Goal: Task Accomplishment & Management: Complete application form

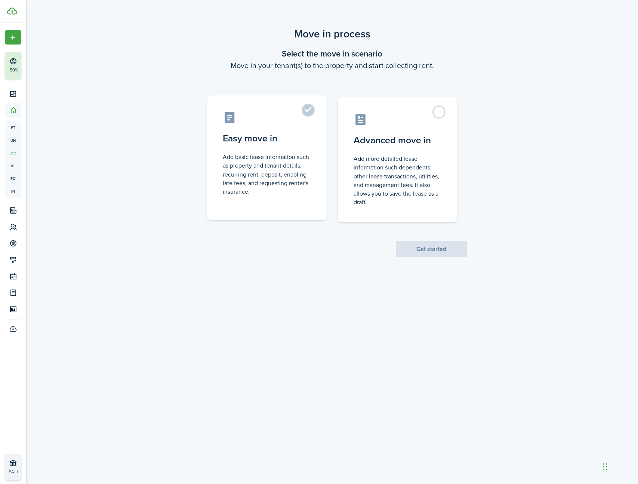
click at [313, 117] on label "Easy move in Add basic lease information such as property and tenant details, r…" at bounding box center [267, 157] width 120 height 125
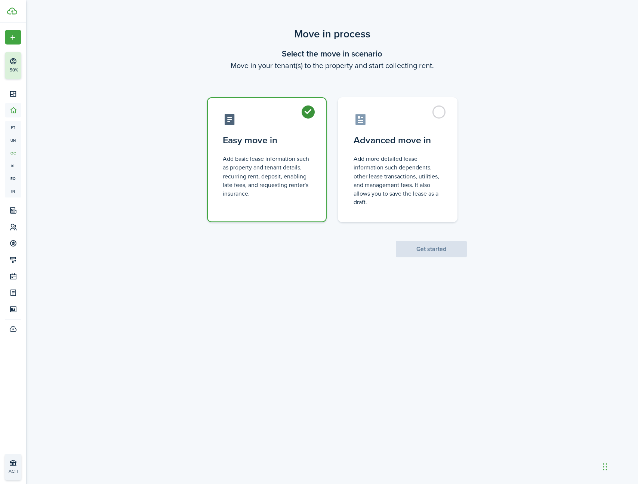
radio input "true"
click at [438, 250] on button "Get started" at bounding box center [431, 249] width 71 height 16
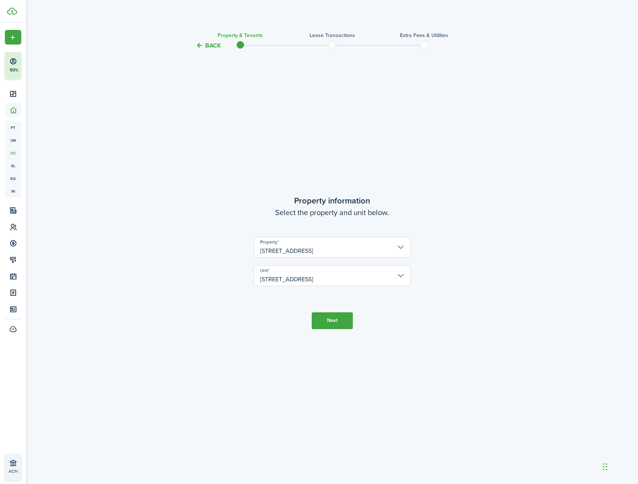
click at [350, 322] on button "Next" at bounding box center [332, 320] width 41 height 17
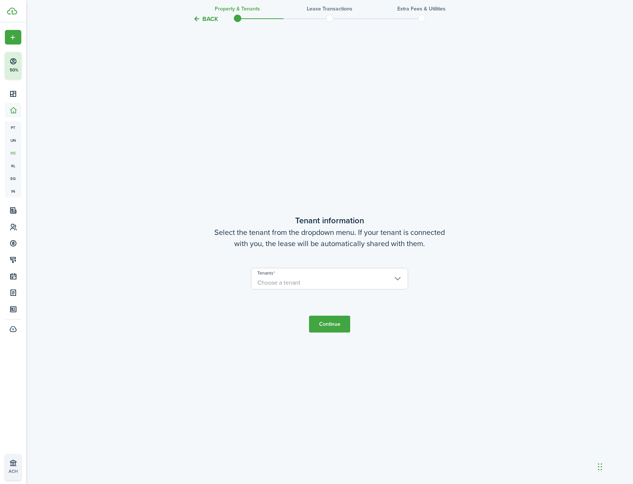
scroll to position [434, 0]
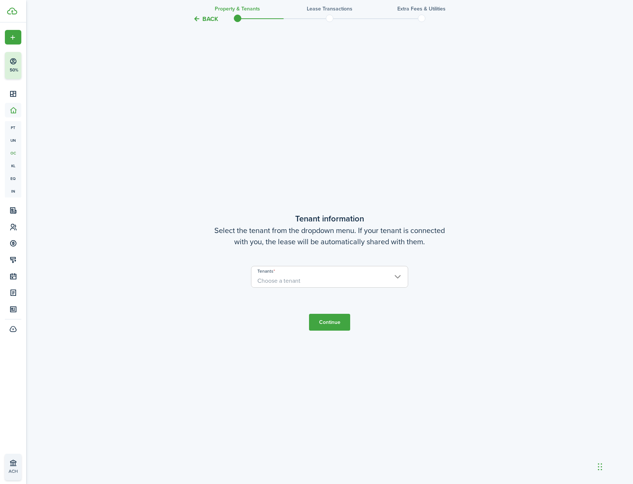
click at [337, 276] on span "Choose a tenant" at bounding box center [329, 281] width 156 height 13
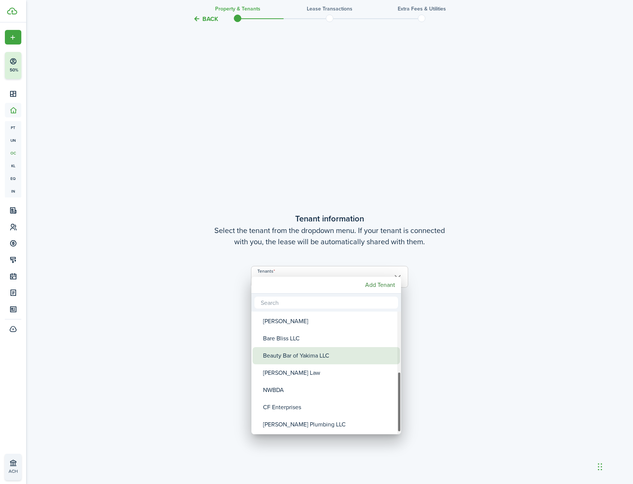
click at [332, 359] on div "Beauty Bar of Yakima LLC" at bounding box center [329, 355] width 132 height 17
type input "Beauty Bar of Yakima LLC"
click at [434, 344] on div at bounding box center [316, 242] width 753 height 604
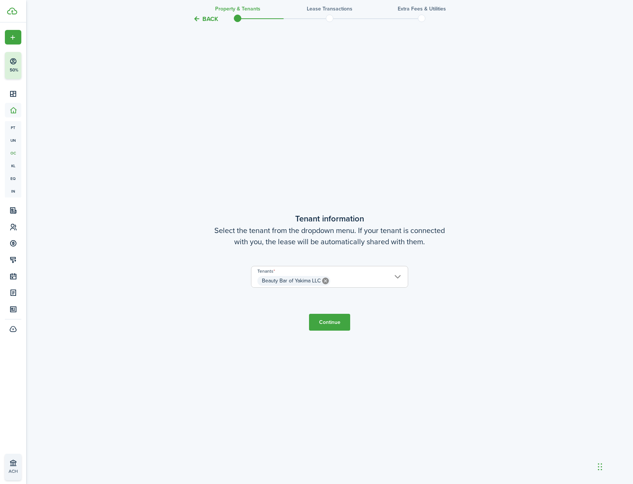
click at [331, 324] on button "Continue" at bounding box center [329, 322] width 41 height 17
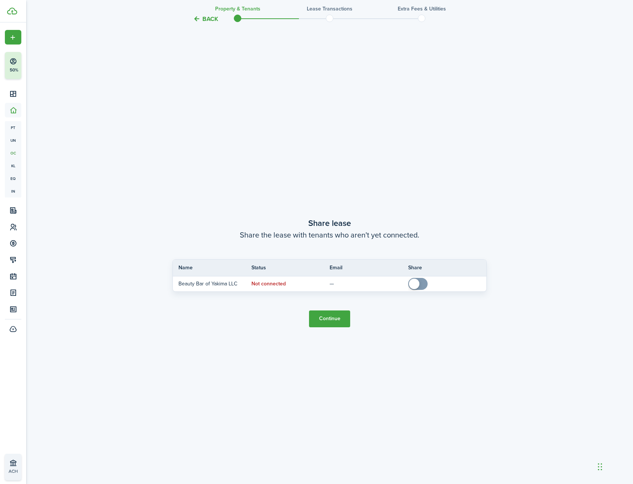
scroll to position [918, 0]
click at [338, 317] on button "Continue" at bounding box center [329, 318] width 41 height 17
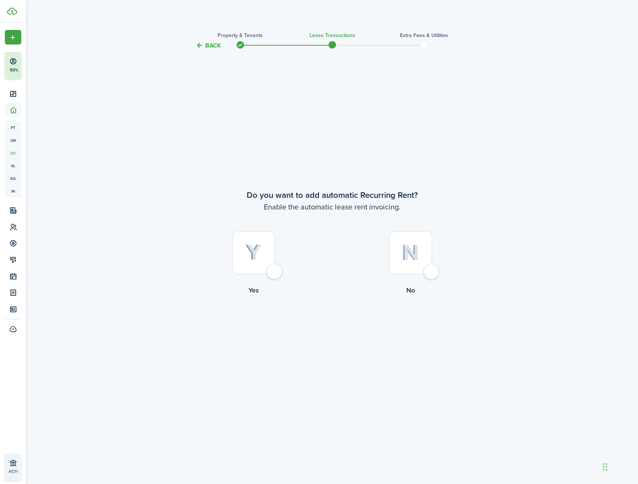
click at [273, 267] on div at bounding box center [253, 252] width 43 height 43
radio input "true"
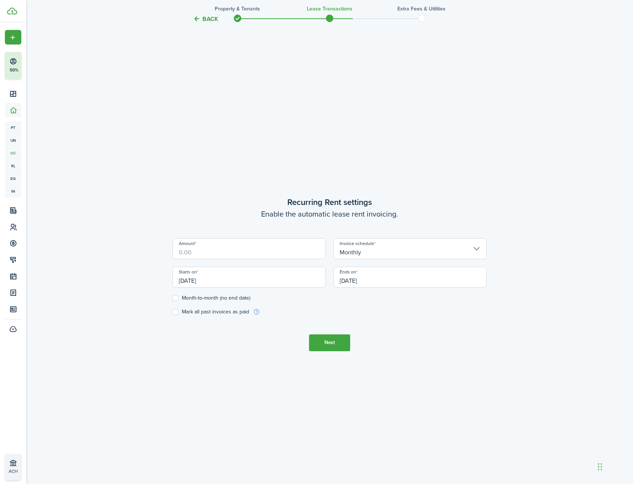
scroll to position [434, 0]
click at [286, 249] on input "Amount" at bounding box center [248, 246] width 153 height 21
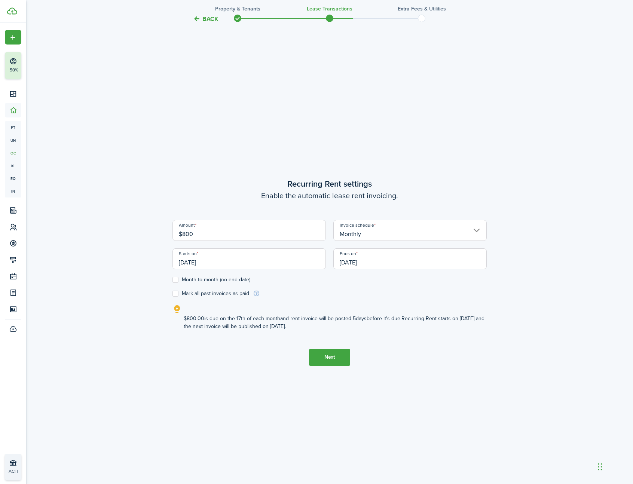
click at [292, 257] on input "[DATE]" at bounding box center [248, 258] width 153 height 21
type input "$800.00"
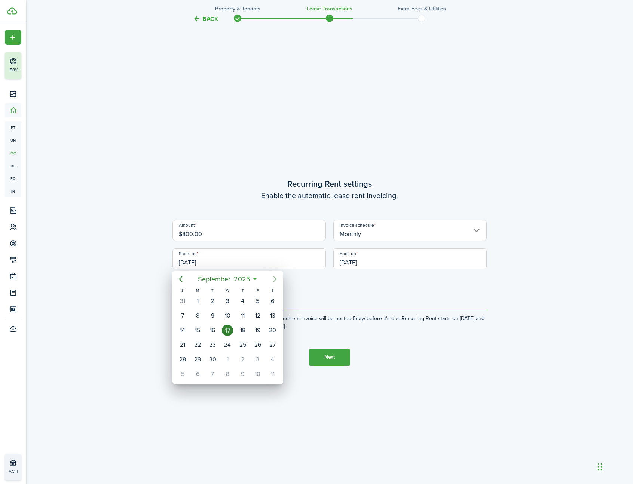
click at [276, 276] on icon "Next page" at bounding box center [274, 279] width 9 height 9
click at [270, 302] on div "1" at bounding box center [272, 300] width 11 height 11
type input "[DATE]"
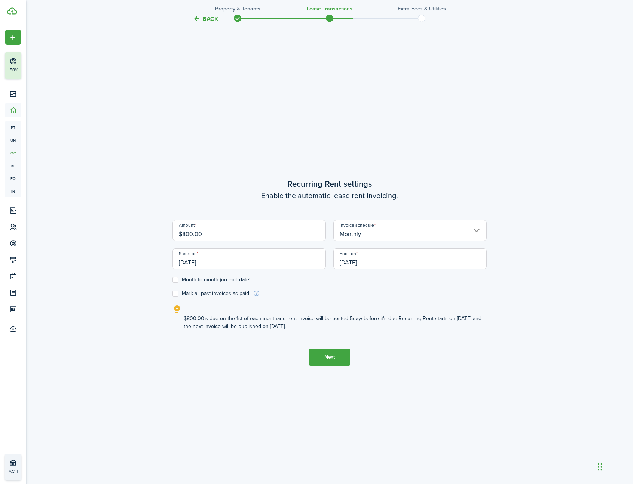
click at [385, 264] on input "[DATE]" at bounding box center [409, 258] width 153 height 21
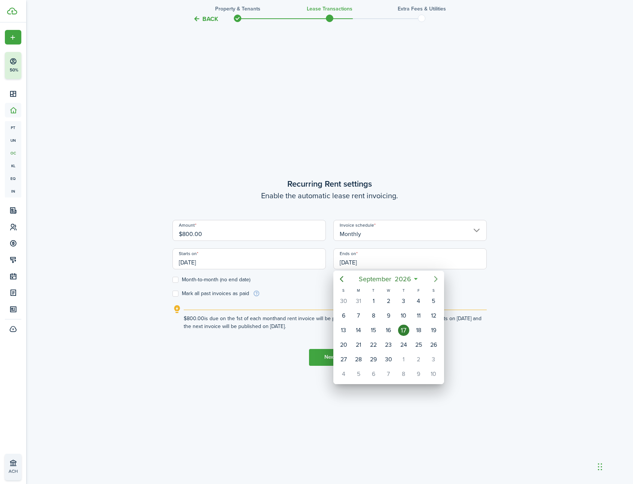
click at [434, 279] on icon "Next page" at bounding box center [435, 279] width 9 height 9
click at [341, 305] on div "1" at bounding box center [343, 300] width 11 height 11
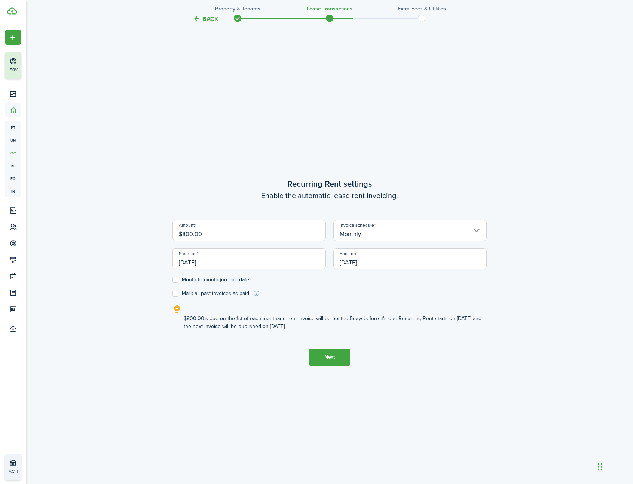
click at [384, 265] on input "[DATE]" at bounding box center [409, 258] width 153 height 21
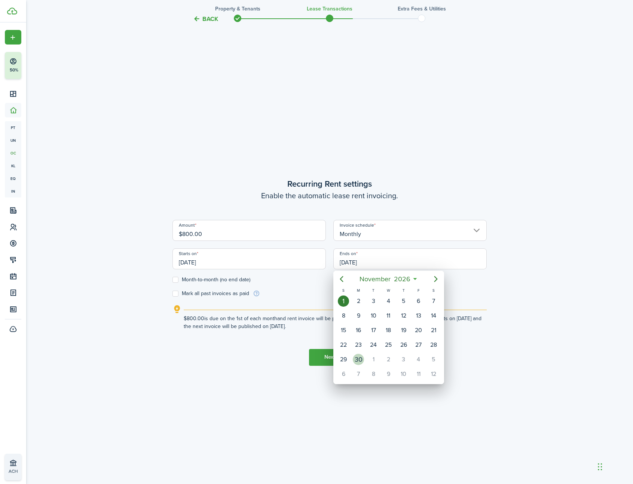
click at [362, 357] on div "30" at bounding box center [358, 359] width 11 height 11
type input "[DATE]"
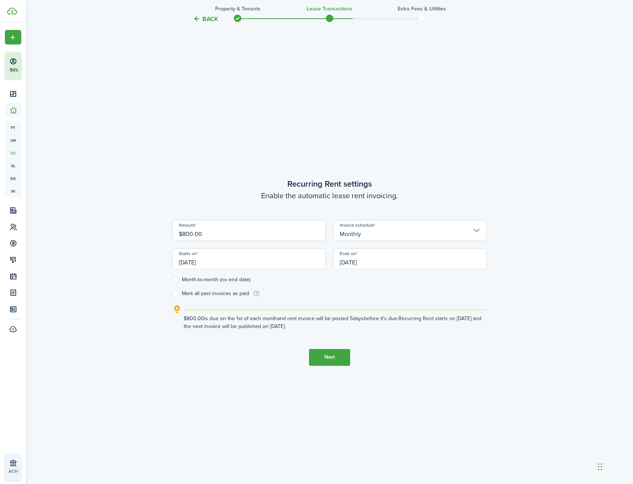
click at [234, 280] on label "Month-to-month (no end date)" at bounding box center [211, 280] width 78 height 6
click at [172, 280] on input "Month-to-month (no end date)" at bounding box center [172, 279] width 0 height 0
click at [234, 280] on label "Month-to-month (no end date)" at bounding box center [211, 280] width 78 height 6
click at [172, 280] on input "Month-to-month (no end date)" at bounding box center [172, 279] width 0 height 0
checkbox input "false"
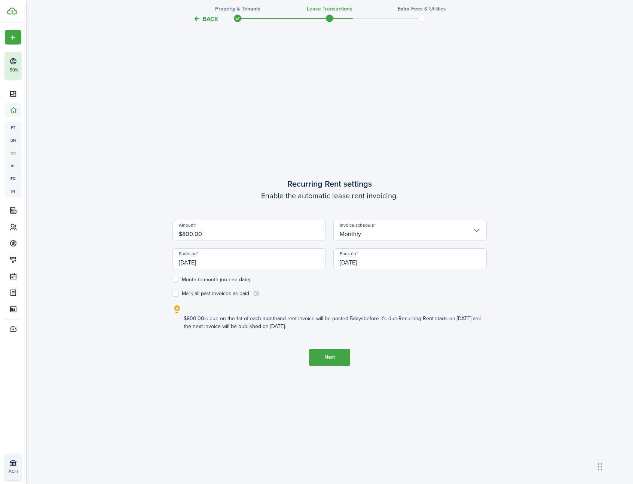
click at [222, 295] on label "Mark all past invoices as paid" at bounding box center [210, 294] width 77 height 6
click at [172, 294] on input "Mark all past invoices as paid" at bounding box center [172, 293] width 0 height 0
click at [222, 295] on label "Mark all past invoices as paid" at bounding box center [210, 294] width 77 height 6
click at [172, 294] on input "Mark all past invoices as paid" at bounding box center [172, 293] width 0 height 0
checkbox input "false"
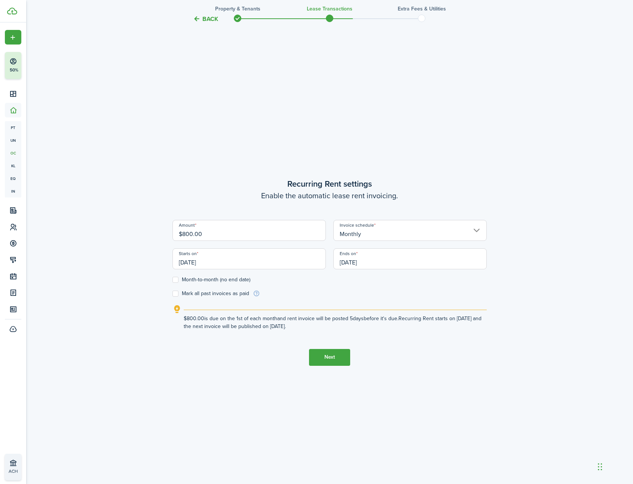
click at [341, 358] on button "Next" at bounding box center [329, 357] width 41 height 17
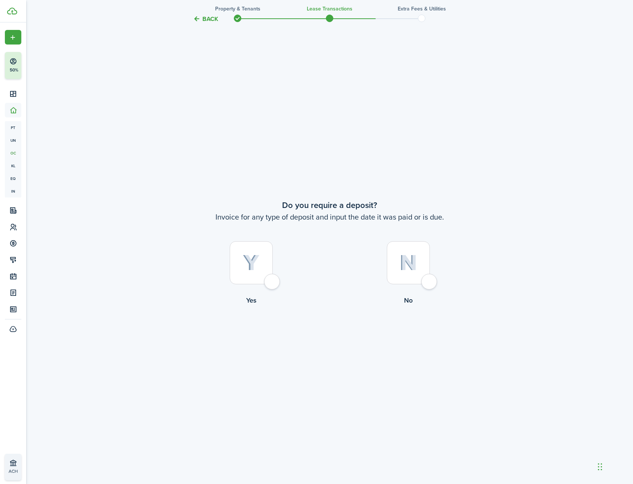
scroll to position [918, 0]
click at [273, 284] on div at bounding box center [251, 262] width 43 height 43
radio input "true"
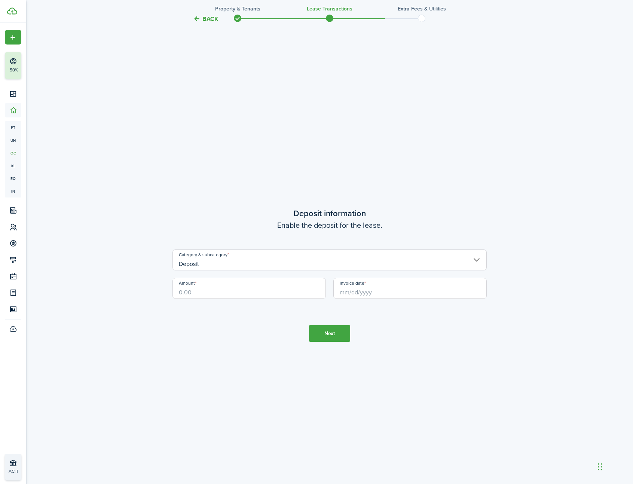
scroll to position [1402, 0]
click at [267, 257] on input "Deposit" at bounding box center [329, 256] width 314 height 21
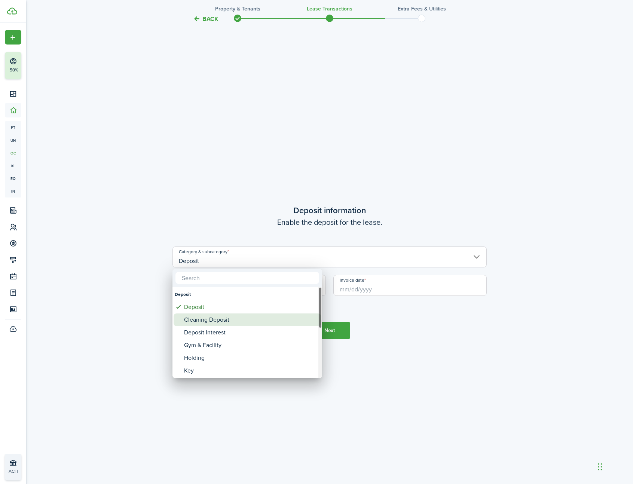
click at [239, 316] on div "Cleaning Deposit" at bounding box center [250, 319] width 132 height 13
type input "Deposit / Cleaning Deposit"
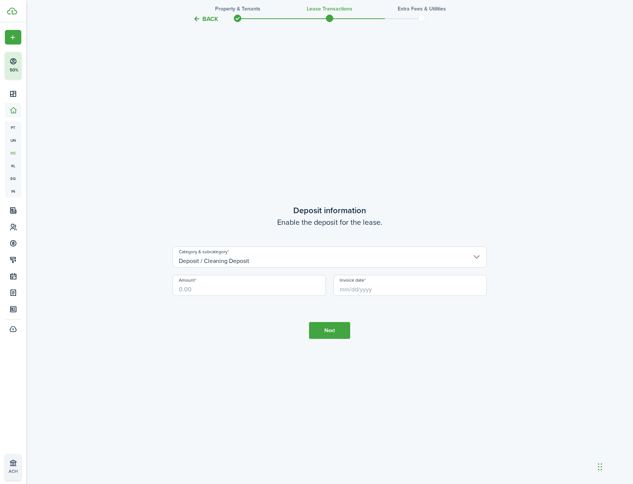
click at [248, 291] on input "Amount" at bounding box center [248, 285] width 153 height 21
click at [365, 293] on input "Invoice date" at bounding box center [409, 285] width 153 height 21
type input "$800.00"
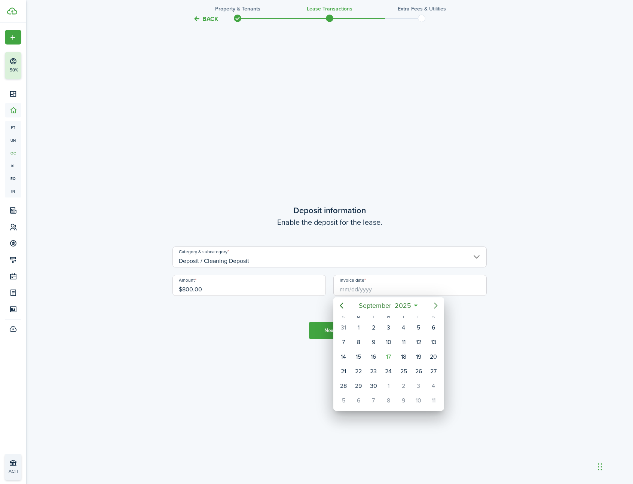
click at [439, 309] on icon "Next page" at bounding box center [435, 305] width 9 height 9
click at [427, 328] on div "[DATE]" at bounding box center [433, 328] width 15 height 14
type input "[DATE]"
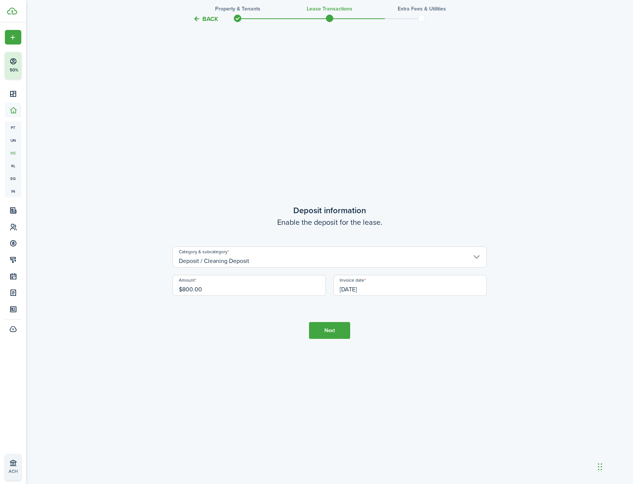
click at [336, 327] on button "Next" at bounding box center [329, 330] width 41 height 17
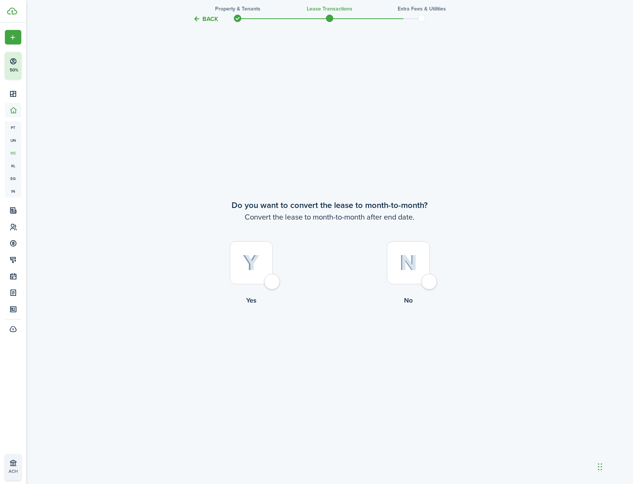
scroll to position [1886, 0]
click at [425, 281] on div at bounding box center [408, 262] width 43 height 43
radio input "true"
click at [332, 336] on button "Continue" at bounding box center [329, 336] width 41 height 17
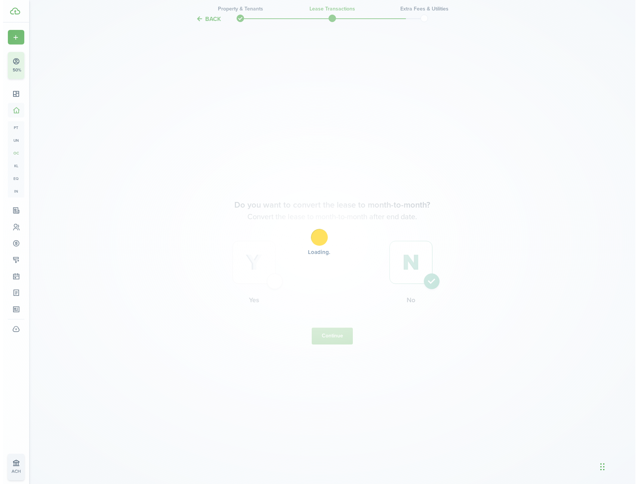
scroll to position [0, 0]
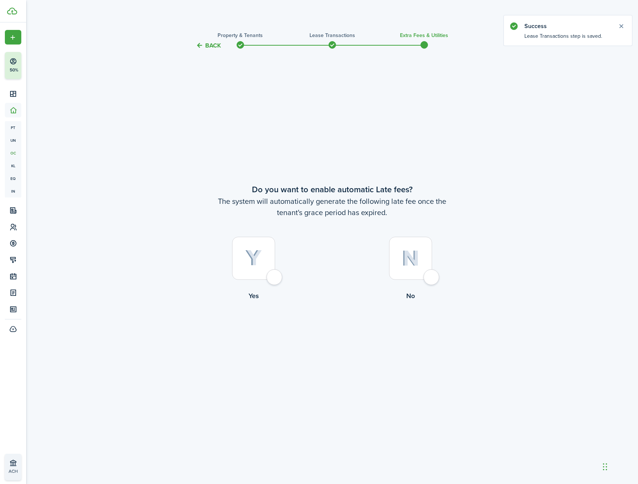
click at [269, 277] on div at bounding box center [253, 258] width 43 height 43
radio input "true"
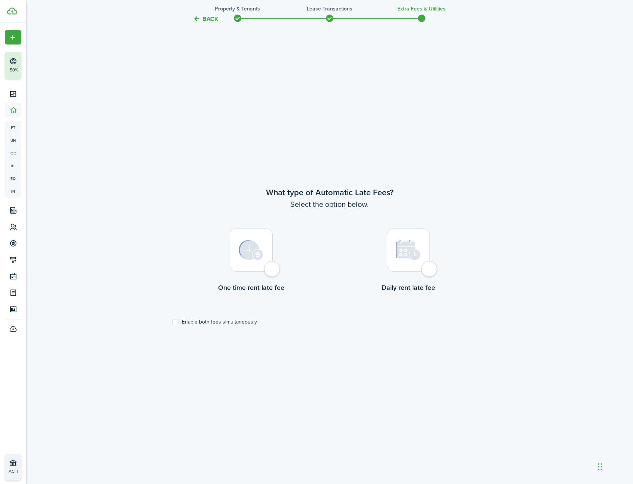
scroll to position [434, 0]
click at [428, 267] on div at bounding box center [408, 248] width 43 height 43
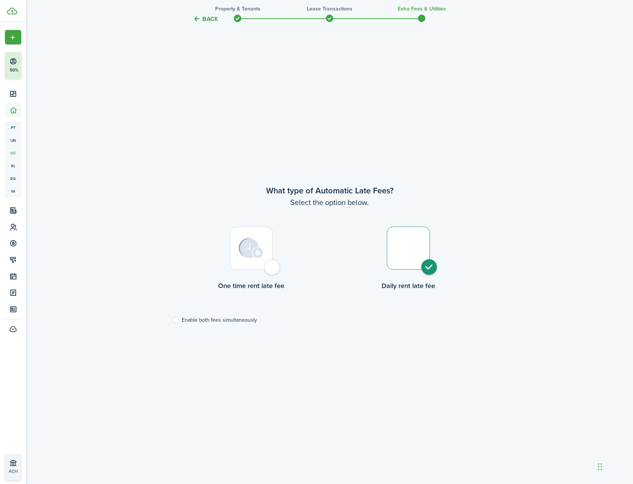
radio input "true"
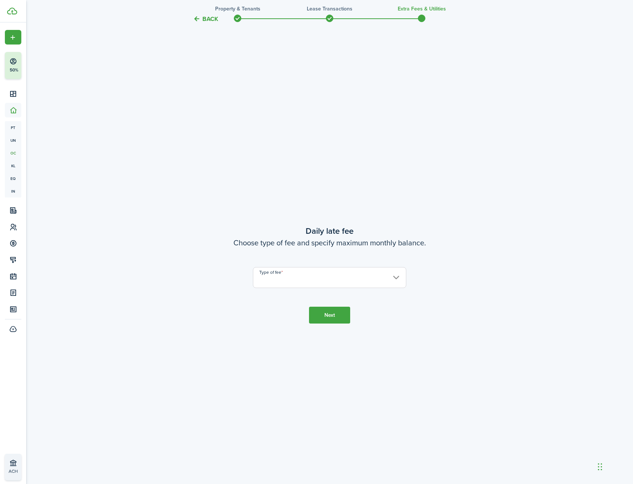
scroll to position [918, 0]
click at [325, 272] on input "Type of fee" at bounding box center [329, 274] width 153 height 21
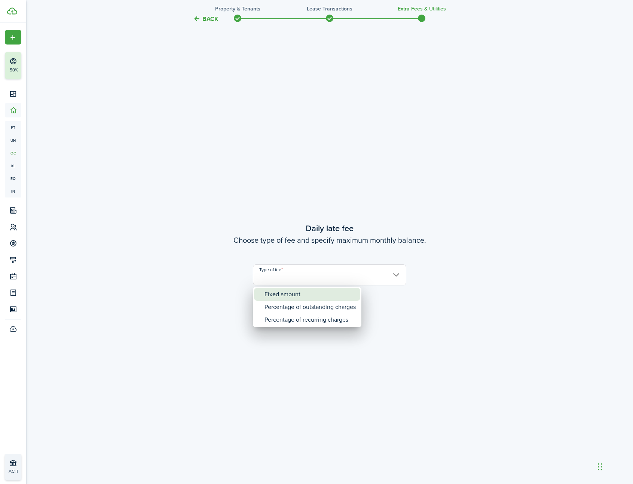
click at [304, 295] on div "Fixed amount" at bounding box center [309, 294] width 91 height 13
type input "Fixed amount"
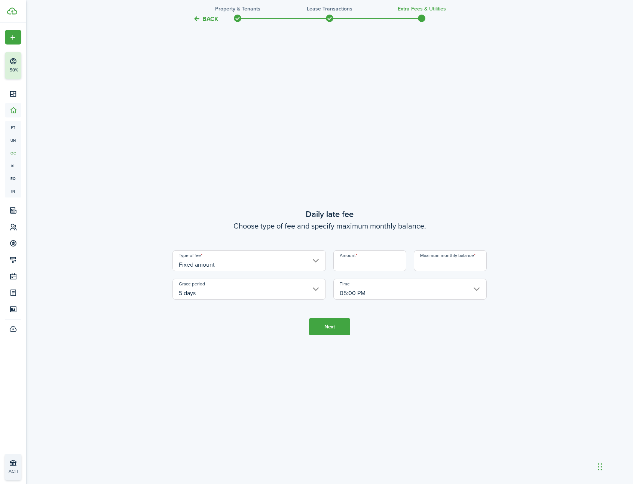
click at [369, 269] on input "Amount" at bounding box center [369, 260] width 73 height 21
type input "$25.00"
click at [448, 260] on input "Maximum monthly balance" at bounding box center [450, 260] width 73 height 21
type input "$2,000.00"
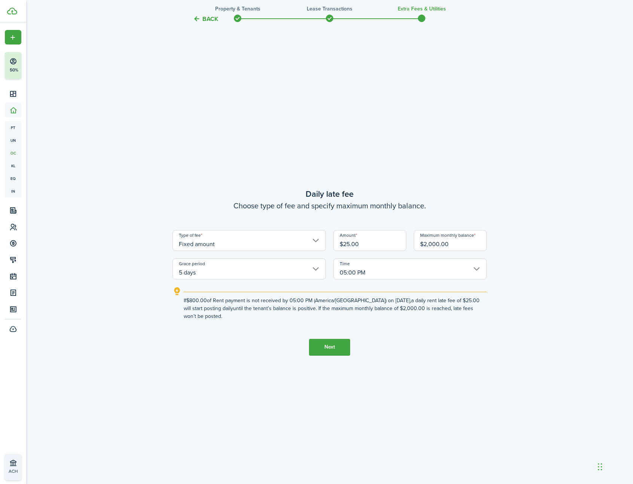
click at [269, 276] on input "5 days" at bounding box center [248, 268] width 153 height 21
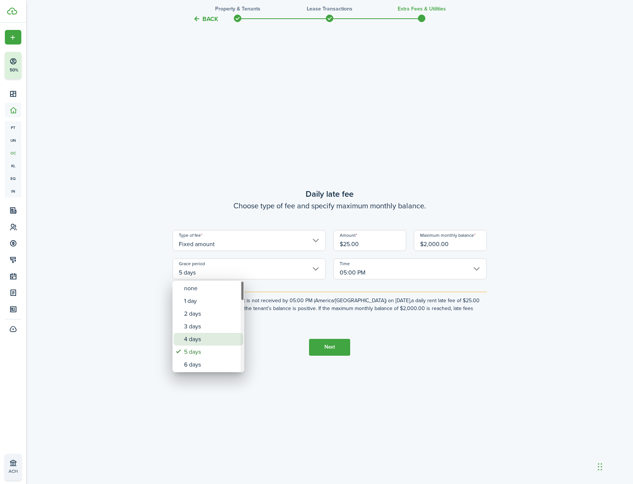
click at [216, 344] on div "4 days" at bounding box center [211, 339] width 55 height 13
type input "4 days"
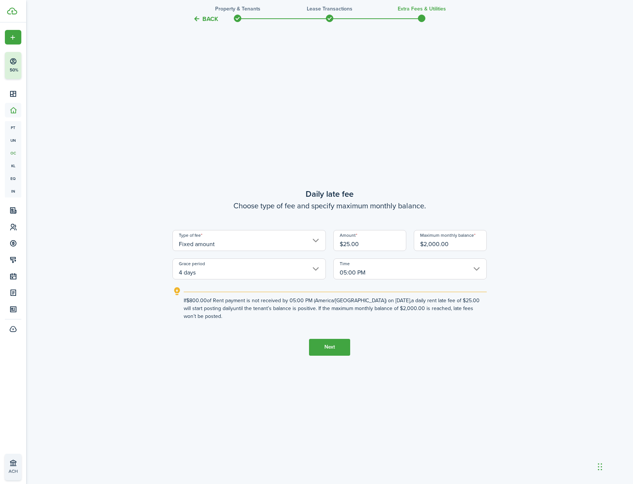
click at [333, 350] on button "Next" at bounding box center [329, 347] width 41 height 17
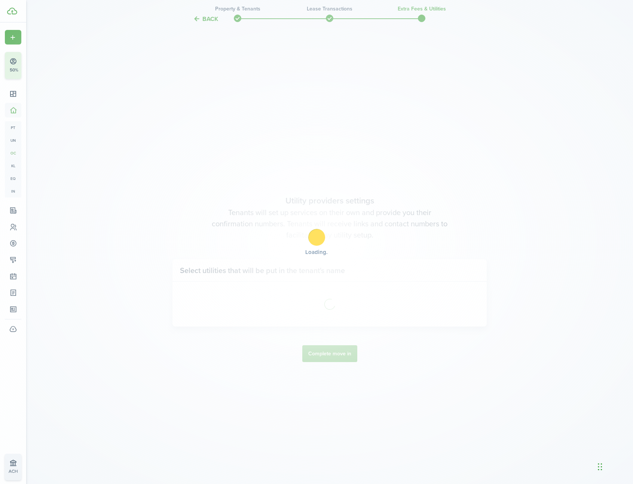
scroll to position [1402, 0]
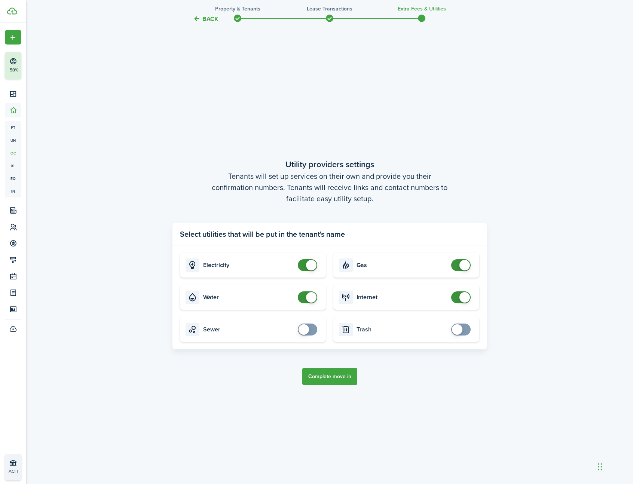
checkbox input "false"
click at [310, 267] on span at bounding box center [311, 265] width 10 height 10
checkbox input "false"
click at [465, 266] on span at bounding box center [464, 265] width 10 height 10
checkbox input "false"
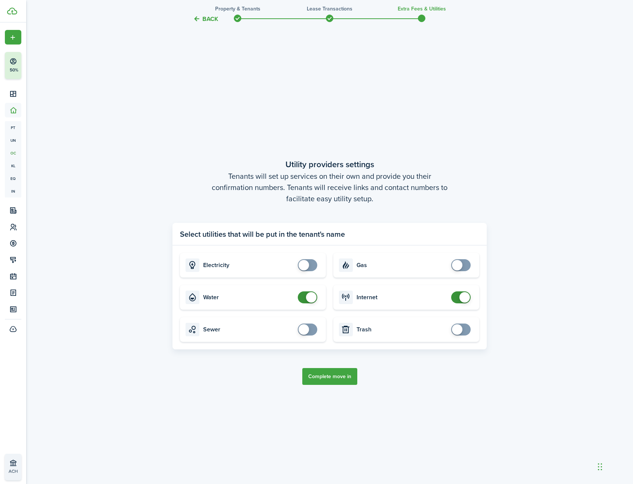
click at [309, 300] on span at bounding box center [311, 297] width 10 height 10
click at [348, 376] on button "Complete move in" at bounding box center [329, 376] width 55 height 17
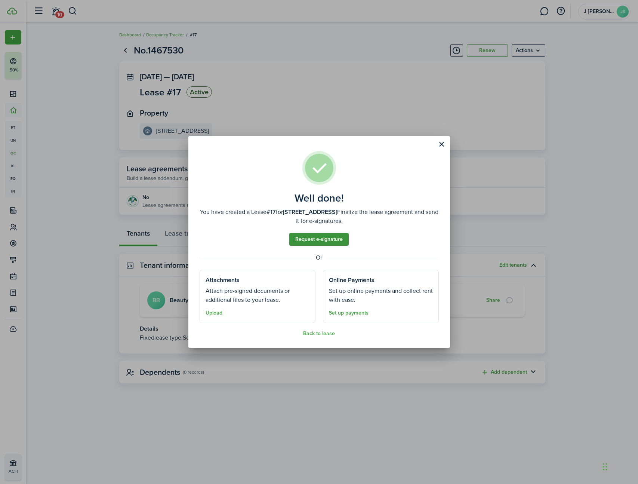
click at [327, 240] on link "Request e-signature" at bounding box center [318, 239] width 59 height 13
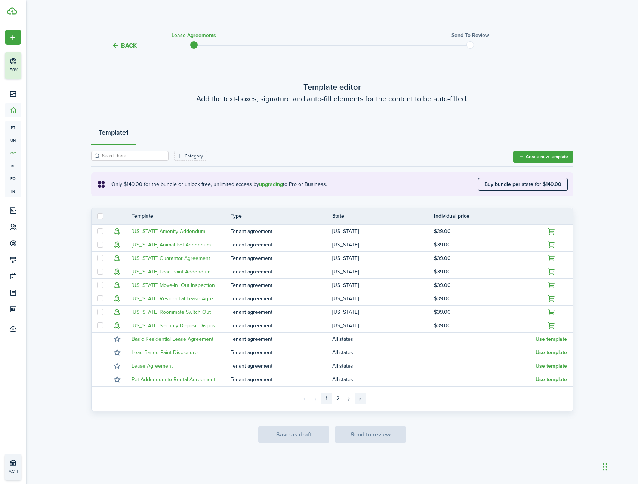
click at [358, 398] on link "»»" at bounding box center [360, 398] width 11 height 11
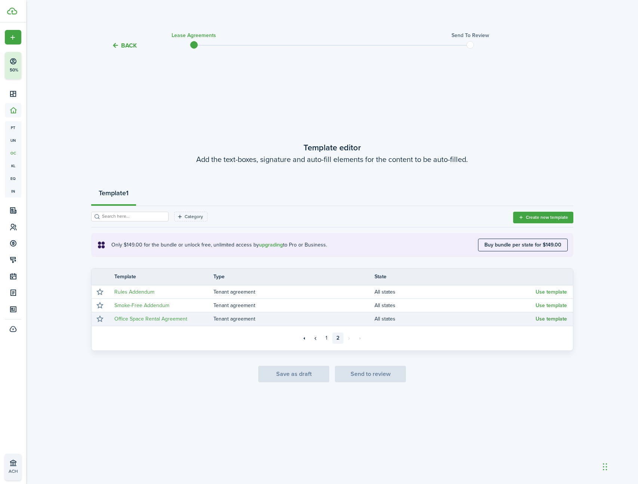
click at [557, 321] on button "Use template" at bounding box center [551, 319] width 31 height 6
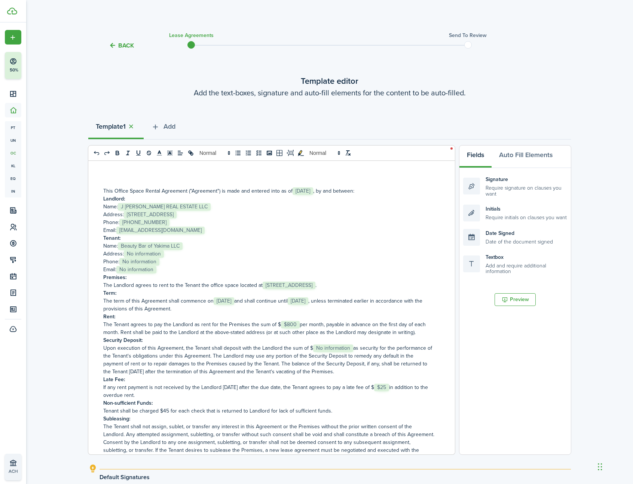
click at [150, 253] on span "No information" at bounding box center [144, 253] width 40 height 7
click at [152, 241] on select "Select size 8px 9px 10px 11px 12px 13px 14px 15px 16px 17px 18px 19px 20px 21px…" at bounding box center [144, 237] width 37 height 13
click at [126, 231] on select "Select size 8px 9px 10px 11px 12px 13px 14px 15px 16px 17px 18px 19px 20px 21px…" at bounding box center [144, 237] width 37 height 13
click at [171, 256] on p "Address: ﻿ No information ﻿" at bounding box center [268, 254] width 331 height 8
